Goal: Book appointment/travel/reservation

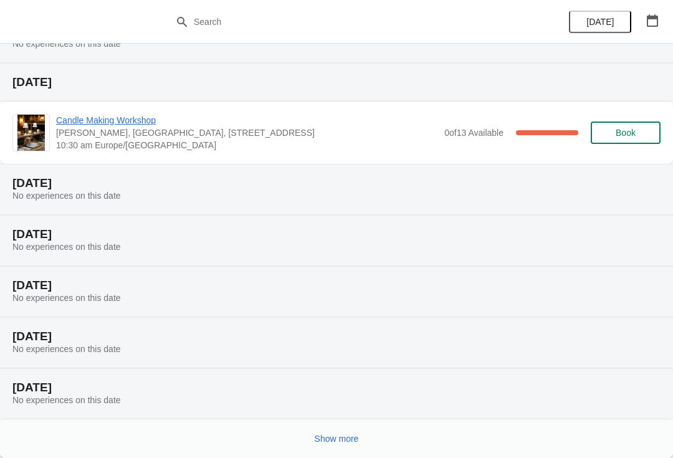
scroll to position [166, 0]
click at [342, 449] on button "Show more" at bounding box center [337, 438] width 54 height 22
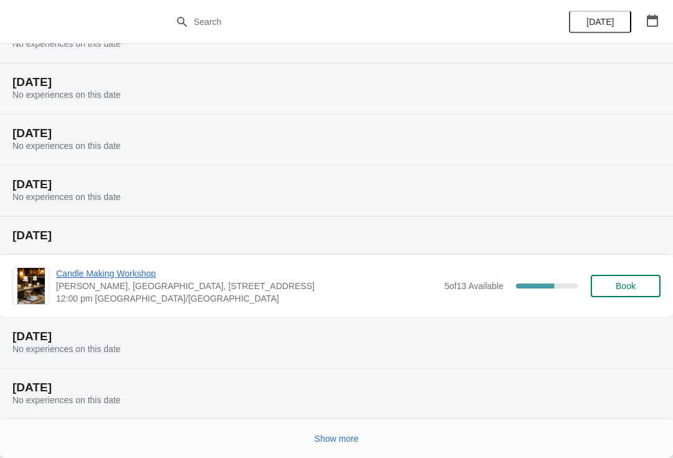
scroll to position [624, 0]
click at [290, 452] on div "Show more" at bounding box center [336, 438] width 673 height 39
click at [322, 424] on div "Show more" at bounding box center [331, 434] width 658 height 24
click at [327, 435] on span "Show more" at bounding box center [337, 439] width 44 height 10
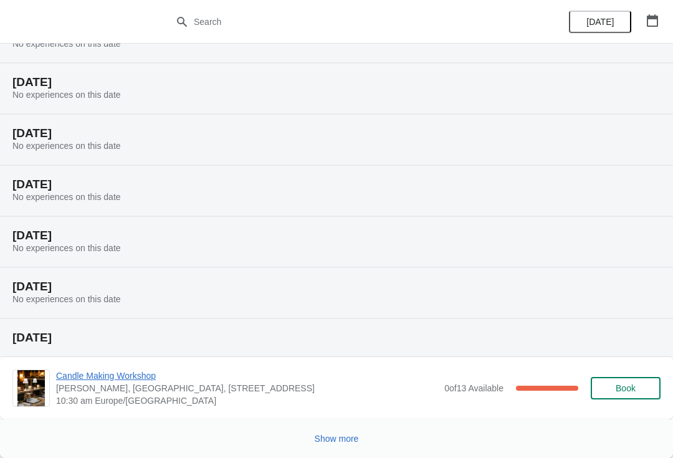
scroll to position [1195, 0]
click at [326, 430] on button "Show more" at bounding box center [337, 438] width 54 height 22
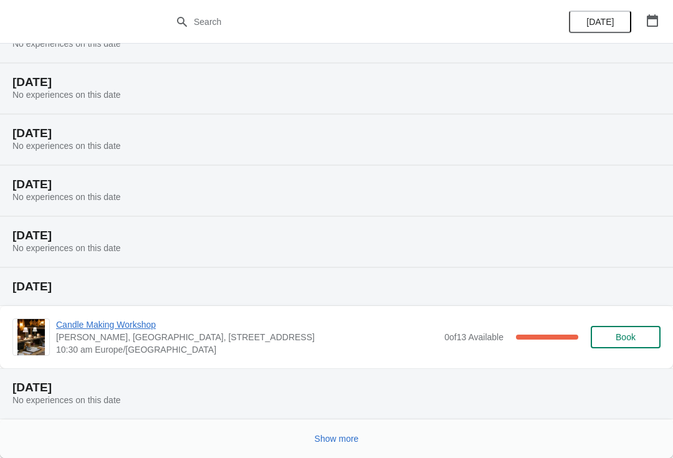
scroll to position [1654, 0]
click at [334, 435] on span "Show more" at bounding box center [337, 439] width 44 height 10
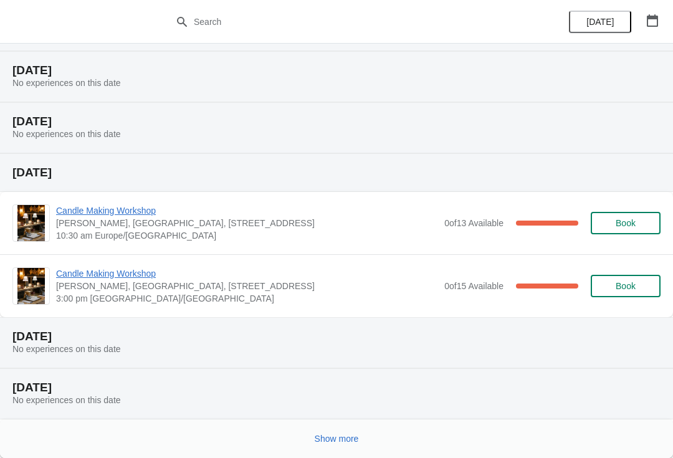
scroll to position [2175, 0]
click at [329, 437] on span "Show more" at bounding box center [337, 439] width 44 height 10
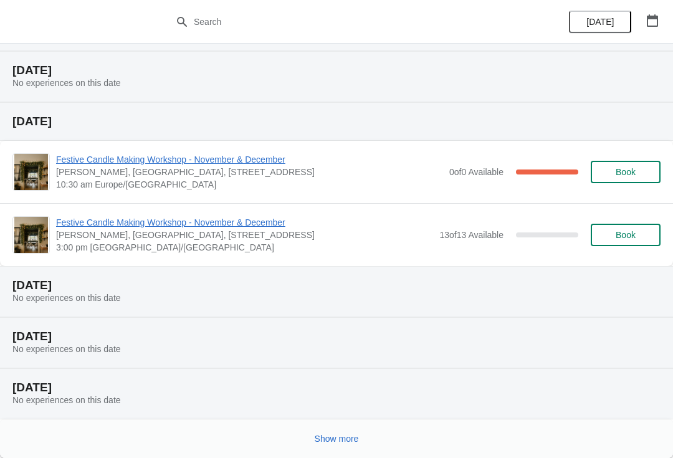
scroll to position [2696, 0]
click at [343, 438] on span "Show more" at bounding box center [337, 439] width 44 height 10
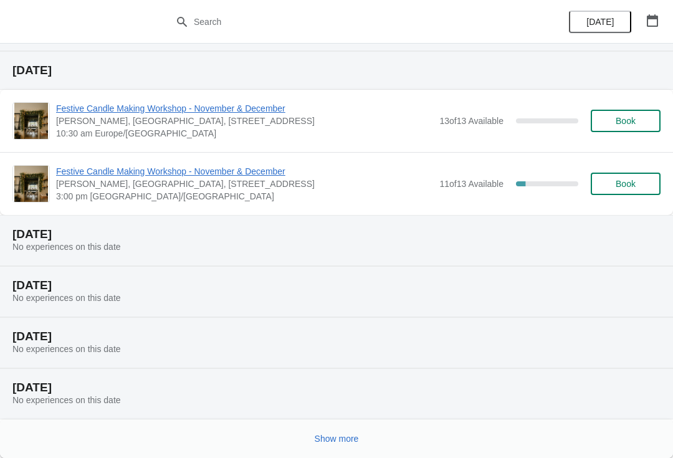
scroll to position [3268, 0]
click at [328, 432] on button "Show more" at bounding box center [337, 438] width 54 height 22
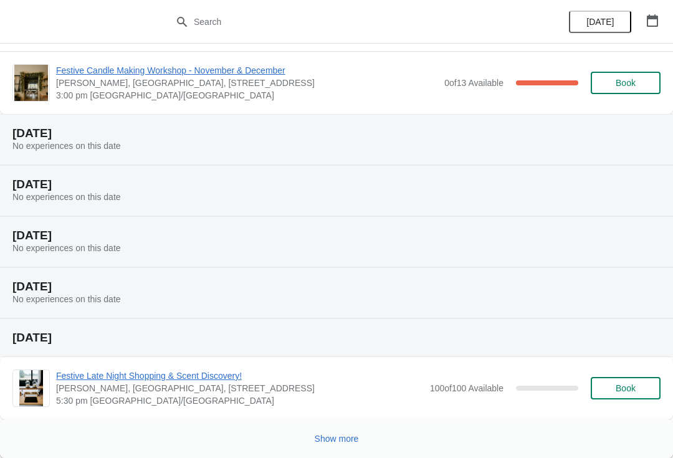
scroll to position [3839, 0]
click at [333, 430] on button "Show more" at bounding box center [337, 438] width 54 height 22
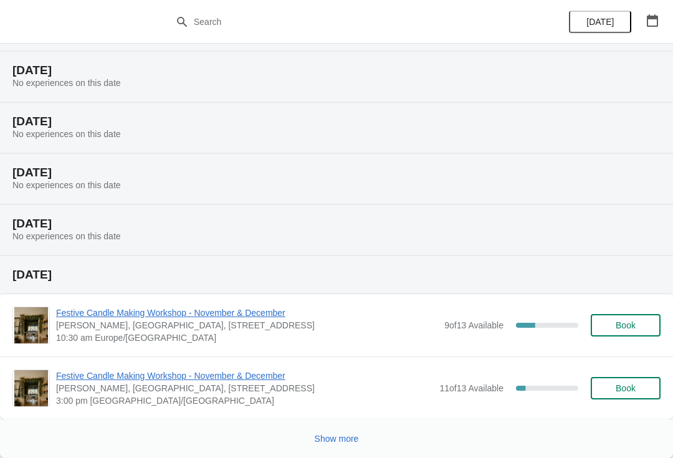
scroll to position [4360, 0]
click at [325, 447] on button "Show more" at bounding box center [337, 438] width 54 height 22
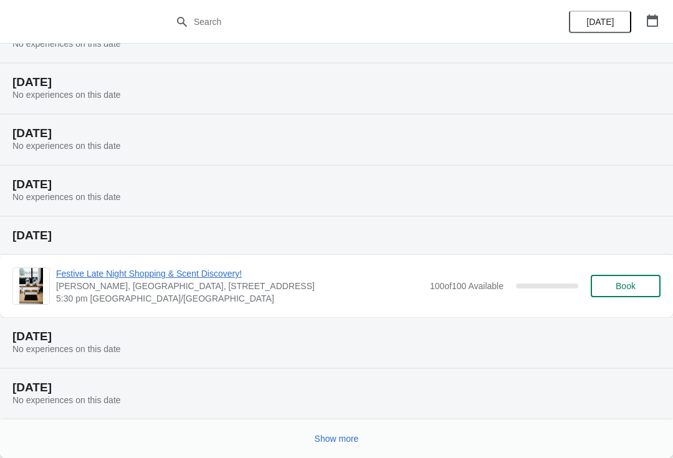
scroll to position [4818, 0]
click at [318, 445] on button "Show more" at bounding box center [337, 438] width 54 height 22
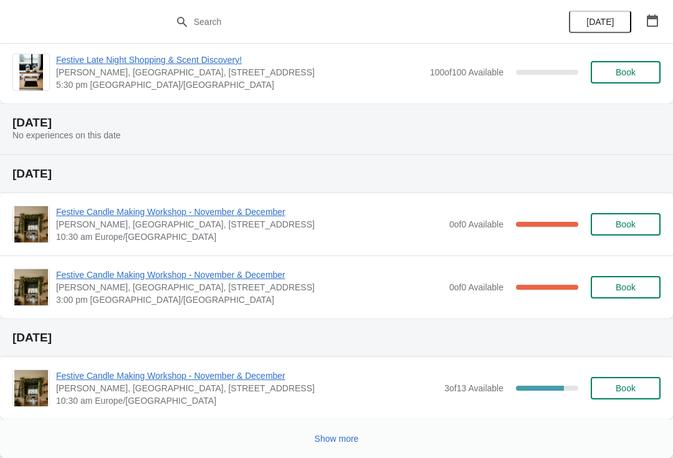
scroll to position [5489, 0]
click at [337, 434] on span "Show more" at bounding box center [337, 439] width 44 height 10
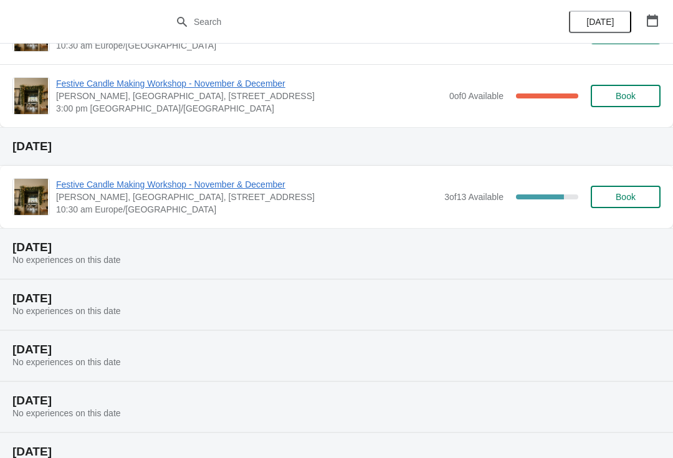
scroll to position [5684, 0]
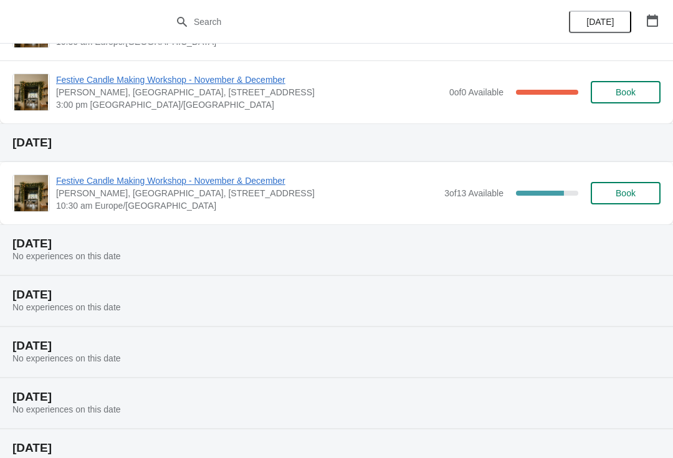
click at [637, 190] on span "Book" at bounding box center [625, 193] width 47 height 10
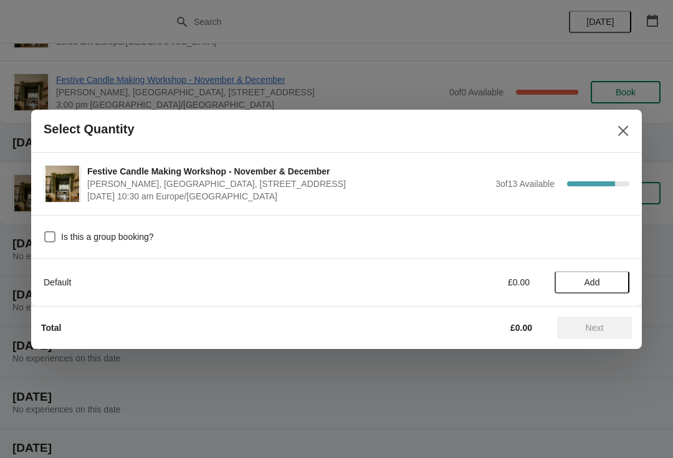
click at [604, 280] on span "Add" at bounding box center [592, 282] width 52 height 10
click at [604, 332] on span "Next" at bounding box center [594, 328] width 55 height 10
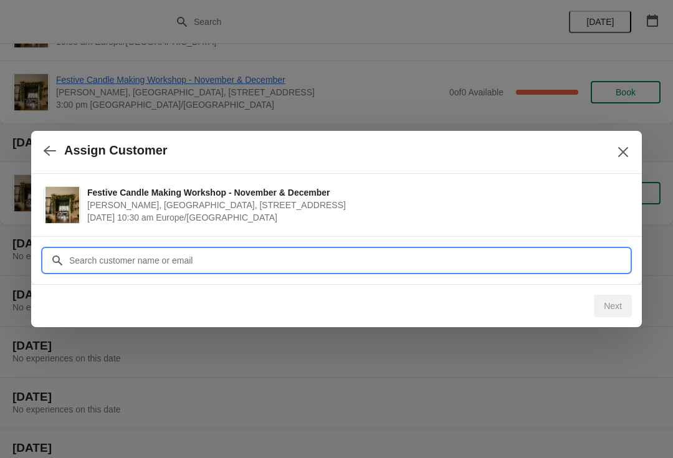
click at [95, 261] on input "Customer" at bounding box center [349, 260] width 561 height 22
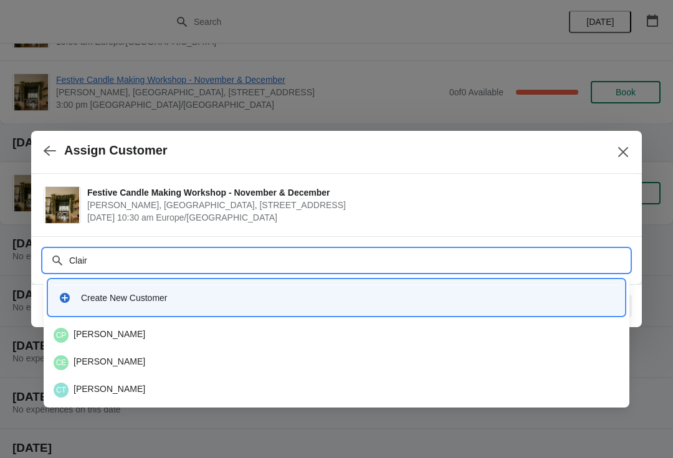
type input "Claire"
click at [320, 295] on div "Create New Customer" at bounding box center [347, 298] width 533 height 12
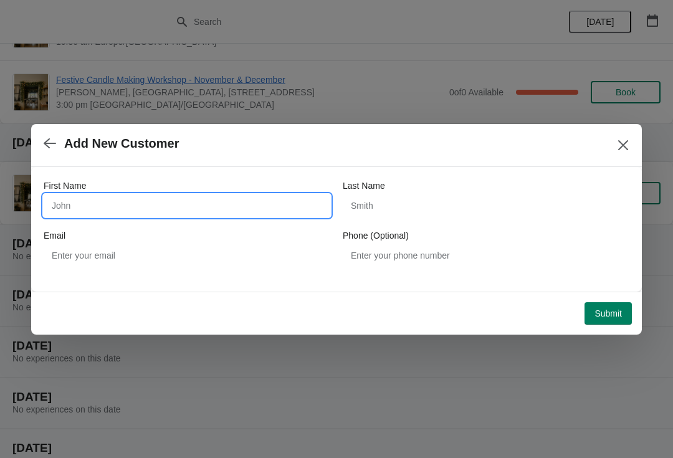
click at [239, 215] on input "First Name" at bounding box center [187, 205] width 287 height 22
type input "Clare"
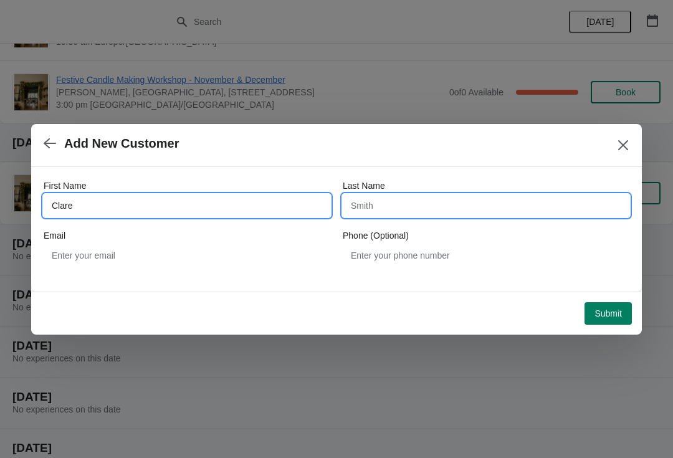
click at [387, 208] on input "Last Name" at bounding box center [486, 205] width 287 height 22
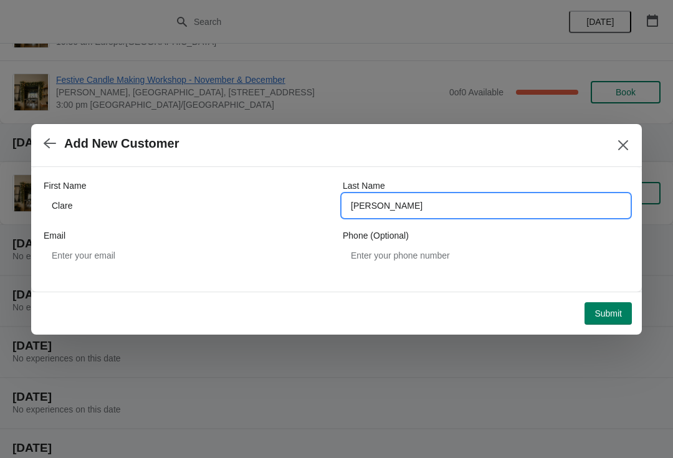
type input "Philpot"
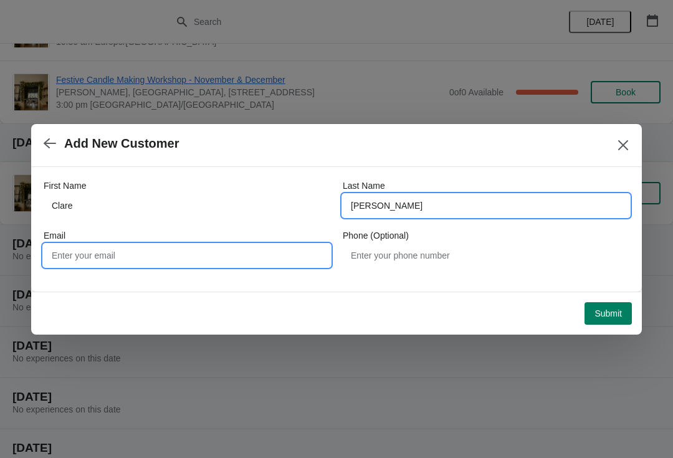
click at [115, 254] on input "Email" at bounding box center [187, 255] width 287 height 22
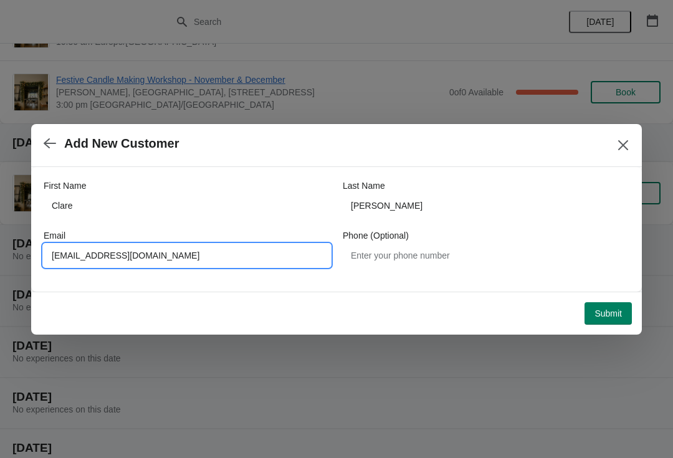
type input "piggincow@hotmail.com"
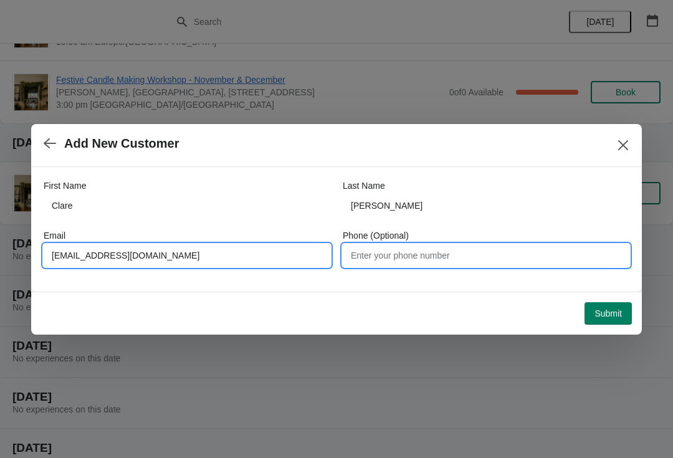
click at [398, 258] on input "Phone (Optional)" at bounding box center [486, 255] width 287 height 22
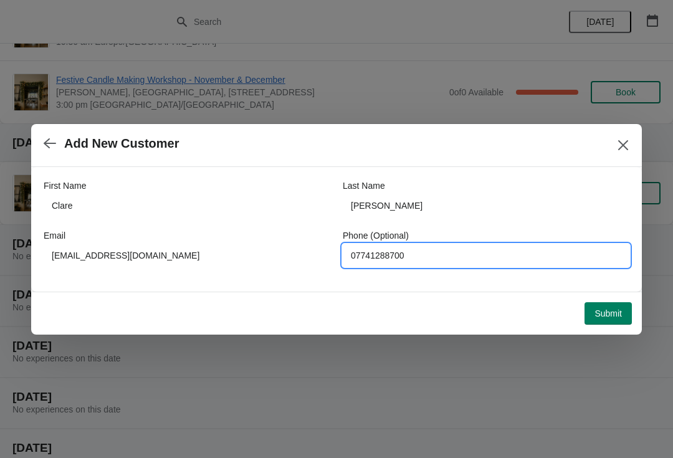
type input "07741288700"
click at [607, 314] on span "Submit" at bounding box center [607, 313] width 27 height 10
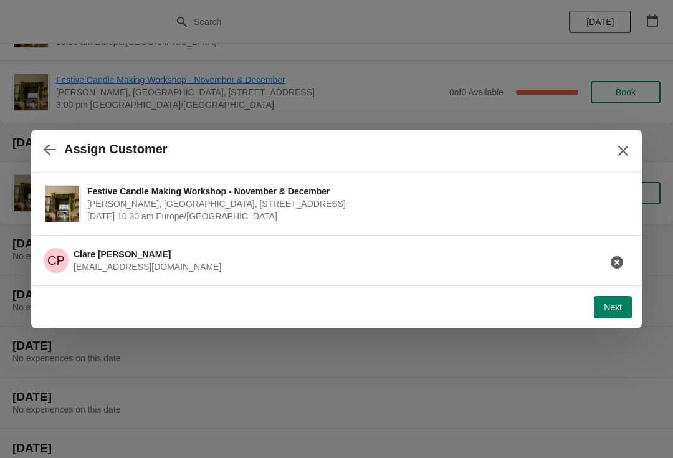
click at [620, 308] on span "Next" at bounding box center [613, 307] width 18 height 10
select select "N/A"
select select "Yes"
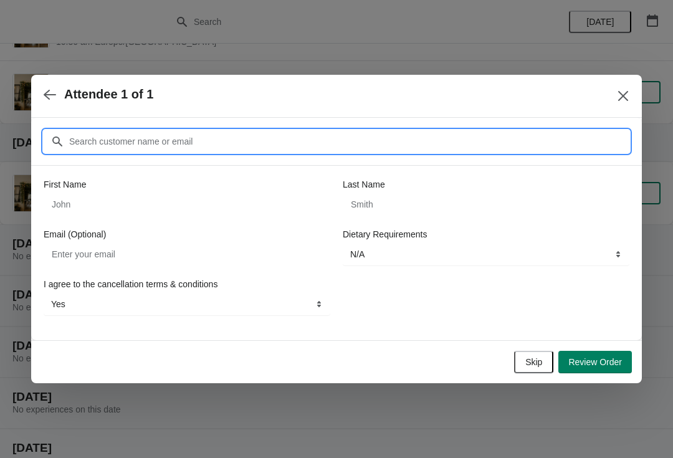
click at [109, 136] on input "Customer" at bounding box center [349, 141] width 561 height 22
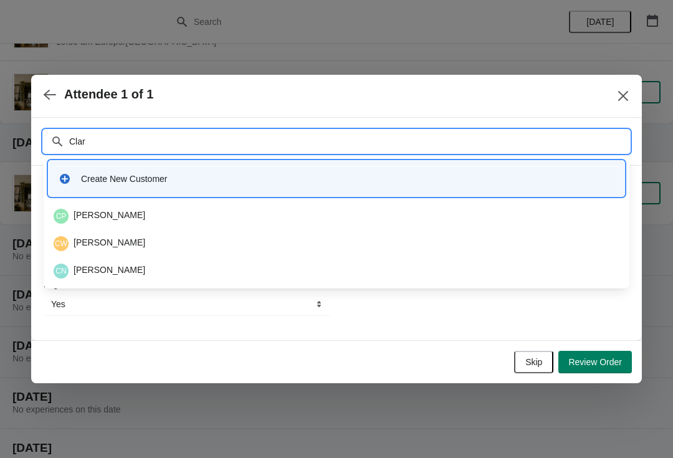
type input "Clare"
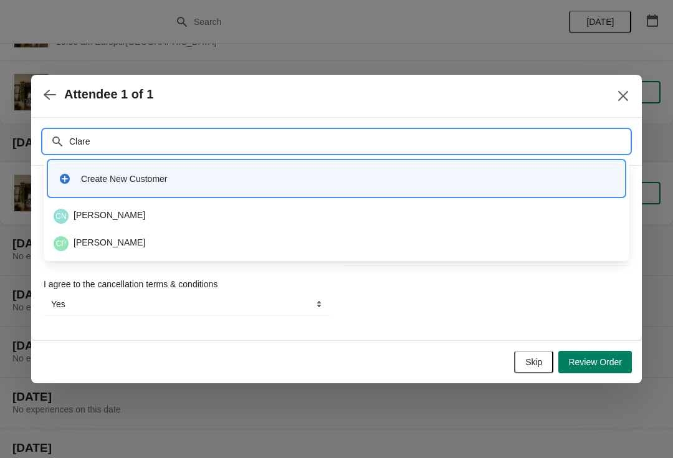
click at [186, 238] on div "CP Clare Philpot" at bounding box center [337, 243] width 566 height 15
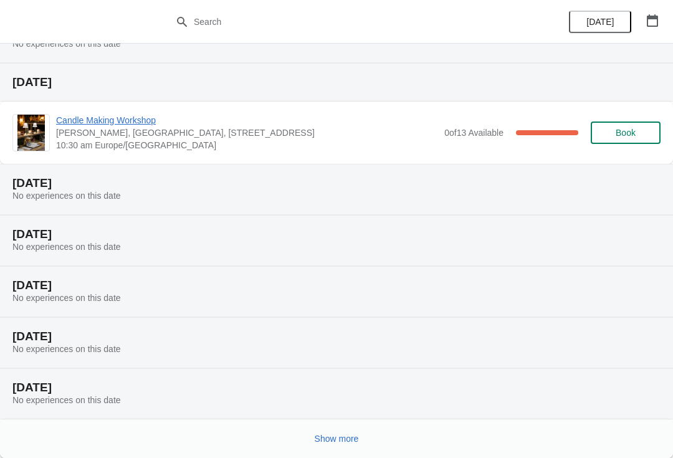
scroll to position [166, 0]
click at [325, 446] on button "Show more" at bounding box center [337, 438] width 54 height 22
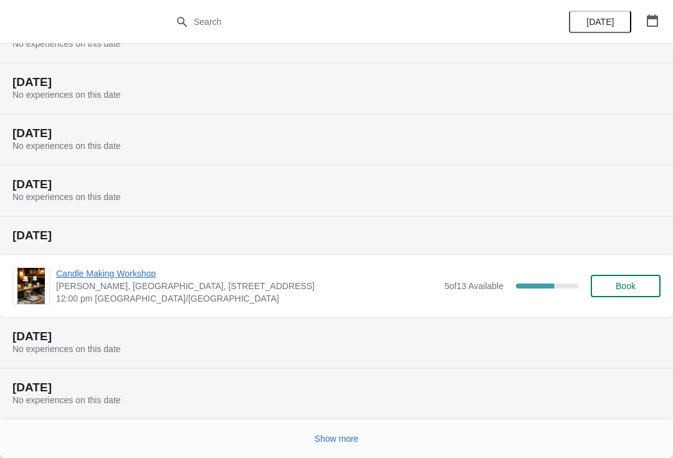
scroll to position [624, 0]
click at [332, 445] on button "Show more" at bounding box center [337, 438] width 54 height 22
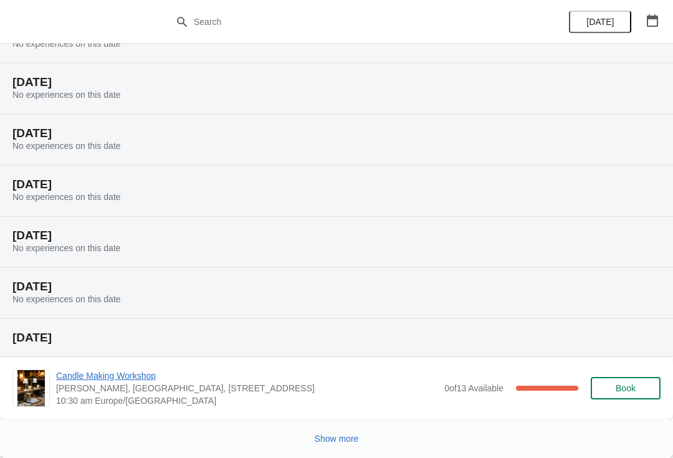
click at [340, 447] on button "Show more" at bounding box center [337, 438] width 54 height 22
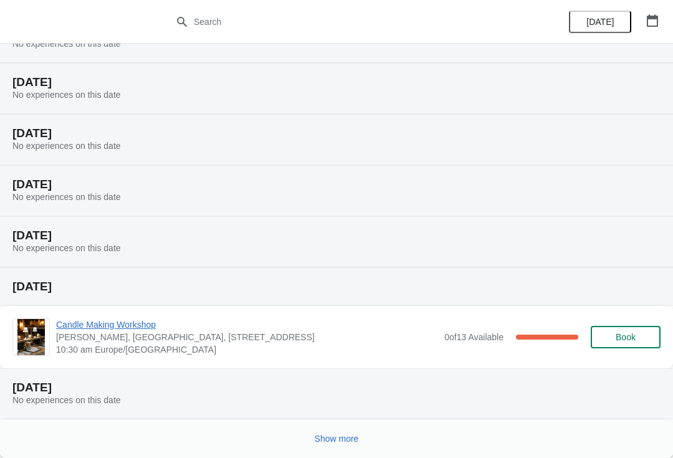
click at [339, 432] on button "Show more" at bounding box center [337, 438] width 54 height 22
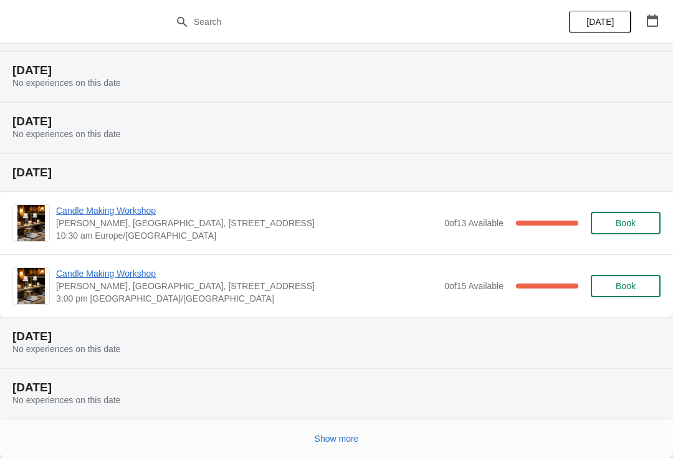
scroll to position [2175, 0]
click at [345, 446] on button "Show more" at bounding box center [337, 438] width 54 height 22
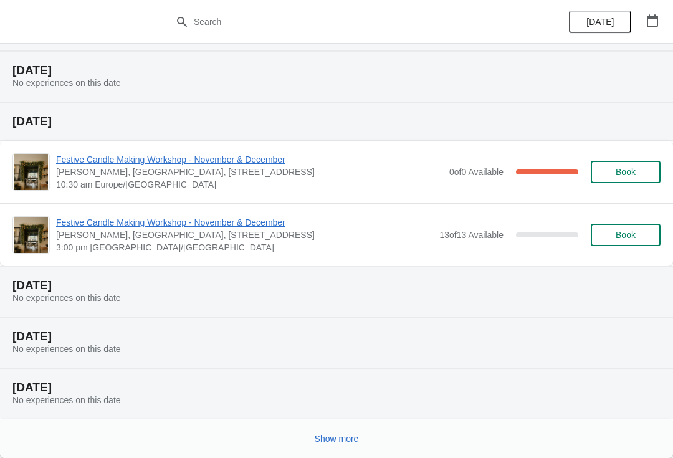
scroll to position [2696, 0]
click at [351, 422] on div "Show more" at bounding box center [331, 434] width 658 height 24
click at [359, 434] on button "Show more" at bounding box center [337, 438] width 54 height 22
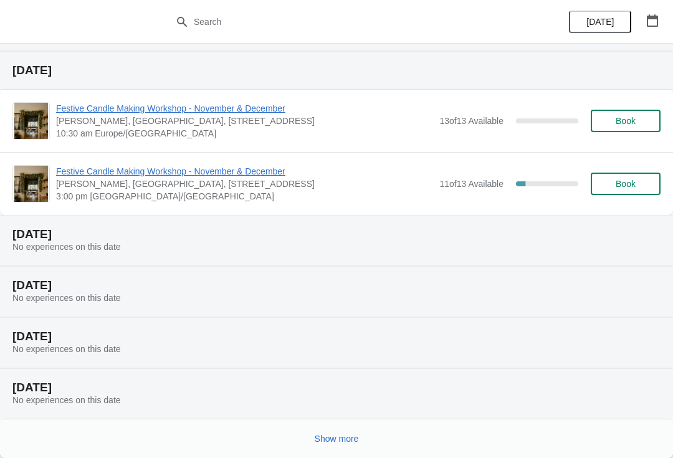
scroll to position [3268, 0]
click at [349, 434] on span "Show more" at bounding box center [337, 439] width 44 height 10
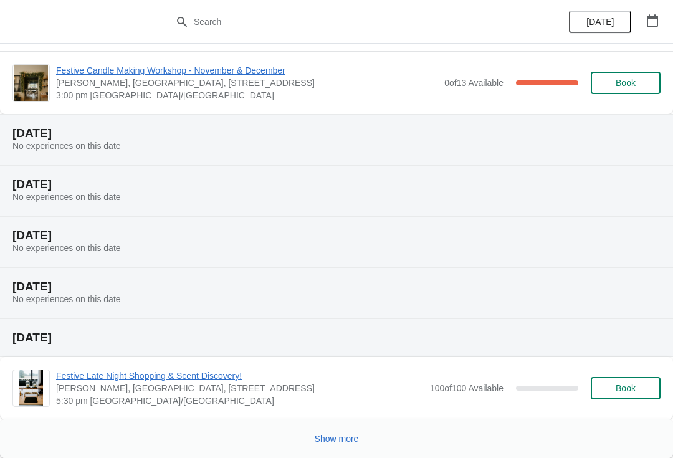
scroll to position [3839, 0]
click at [344, 443] on span "Show more" at bounding box center [337, 439] width 44 height 10
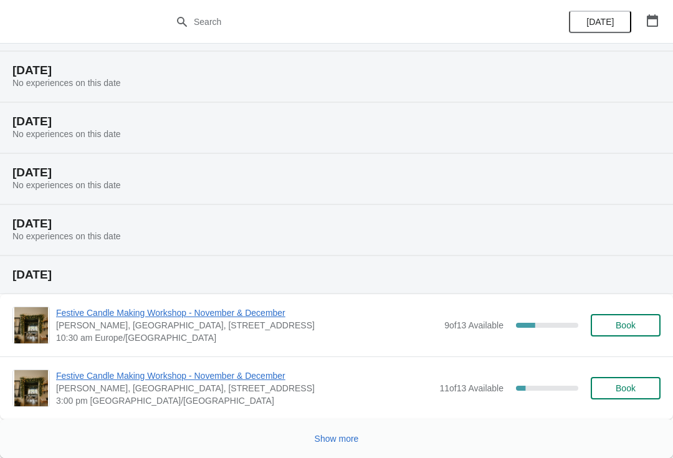
scroll to position [4360, 0]
click at [344, 429] on button "Show more" at bounding box center [337, 438] width 54 height 22
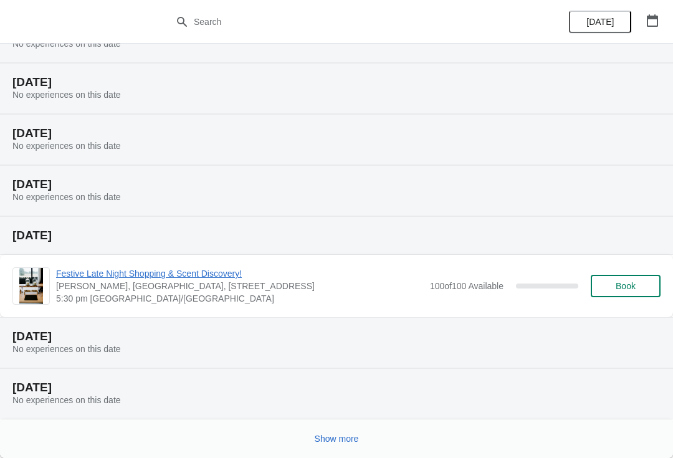
scroll to position [4818, 0]
